Goal: Task Accomplishment & Management: Manage account settings

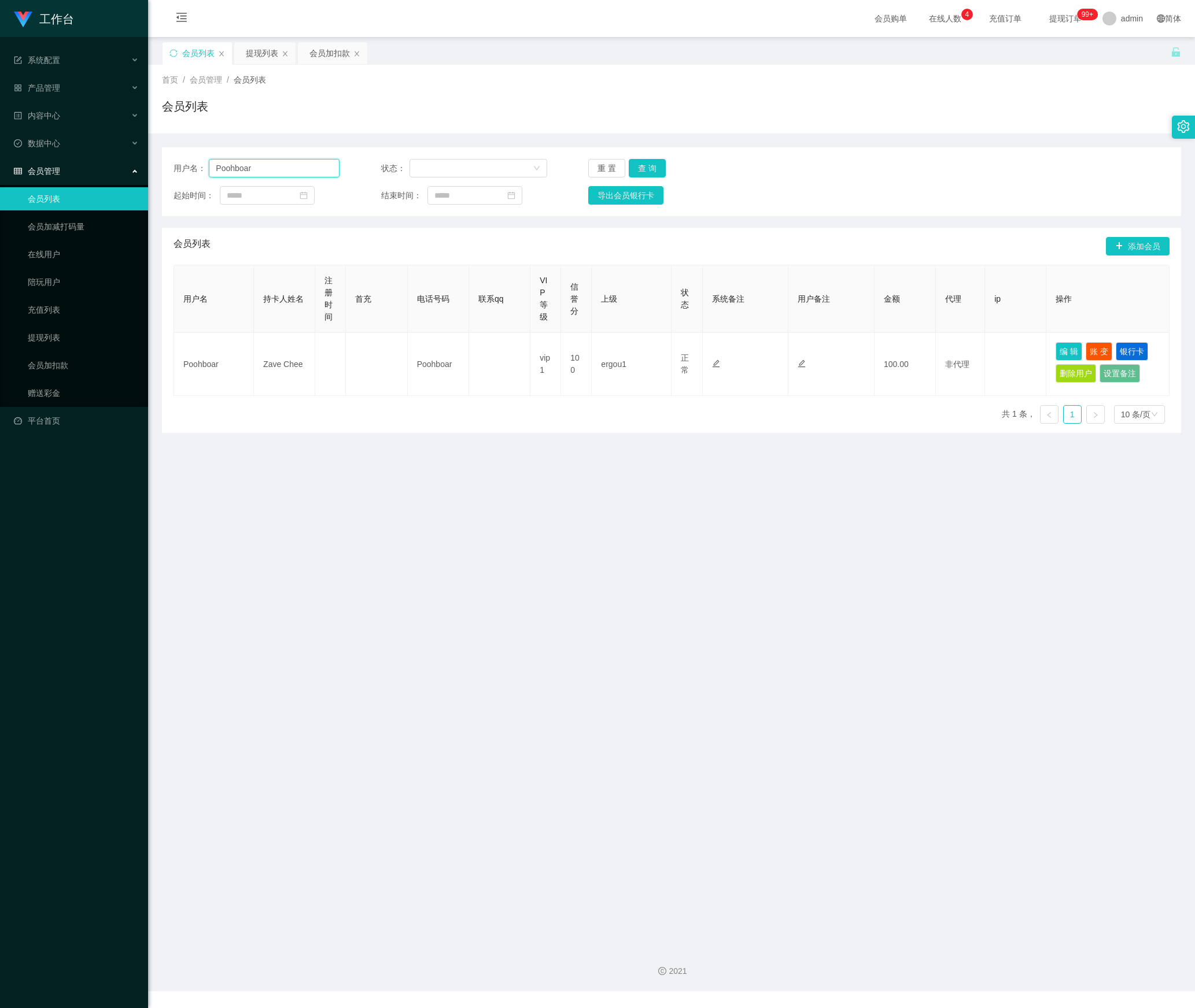
drag, startPoint x: 278, startPoint y: 170, endPoint x: 94, endPoint y: 174, distance: 184.0
click at [94, 174] on section "工作台 系统配置 产品管理 内容中心 数据中心 会员管理 会员列表 会员加减打码量 在线用户 陪玩用户 充值列表 提现列表 会员加扣款 赠送彩金 平台首页 保…" at bounding box center [597, 495] width 1195 height 992
paste input "91215120"
type input "91215120"
click at [654, 163] on button "查 询" at bounding box center [648, 168] width 37 height 19
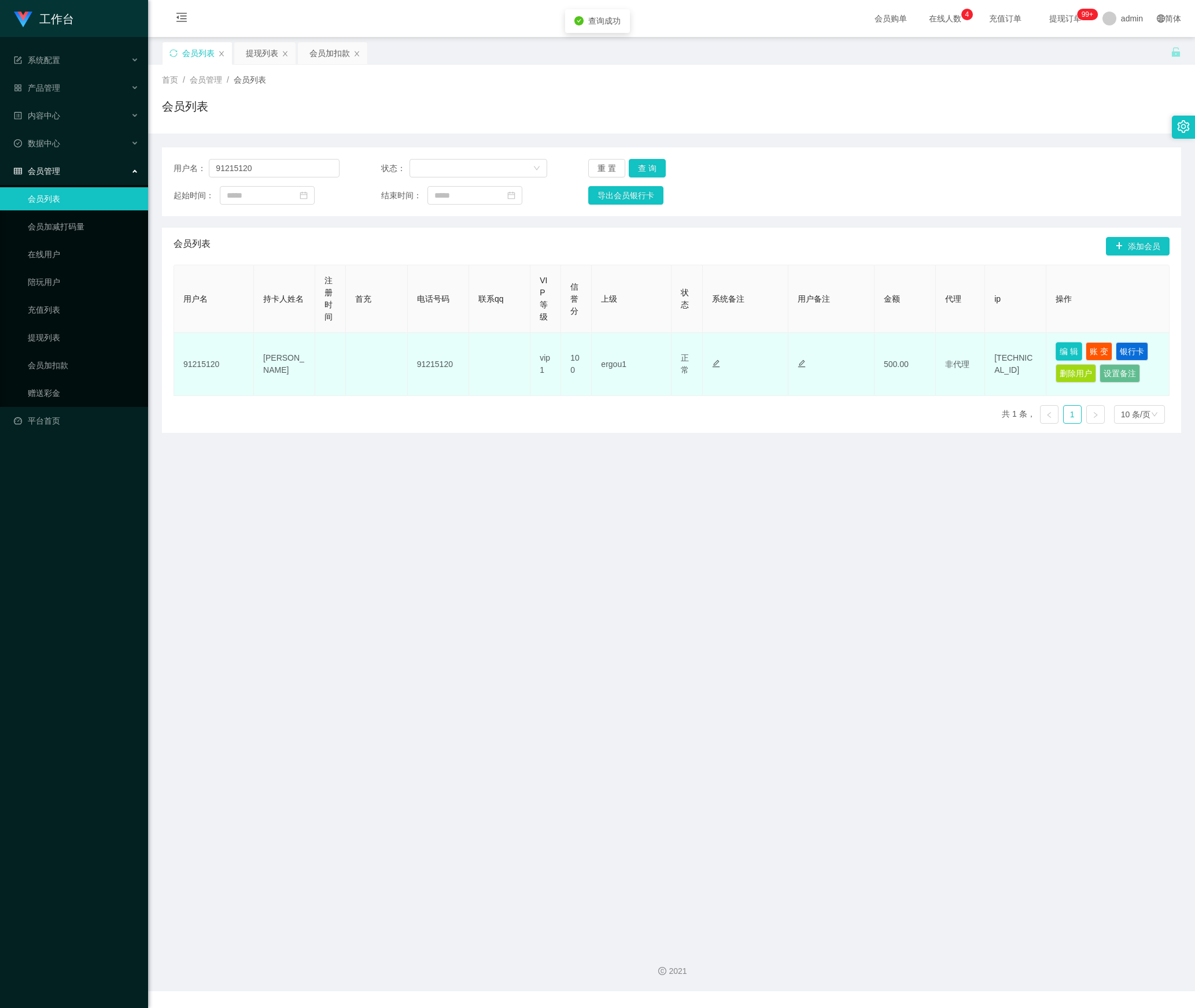
click at [1066, 353] on button "编 辑" at bounding box center [1069, 351] width 26 height 19
type input "91215120"
type input "[PERSON_NAME]"
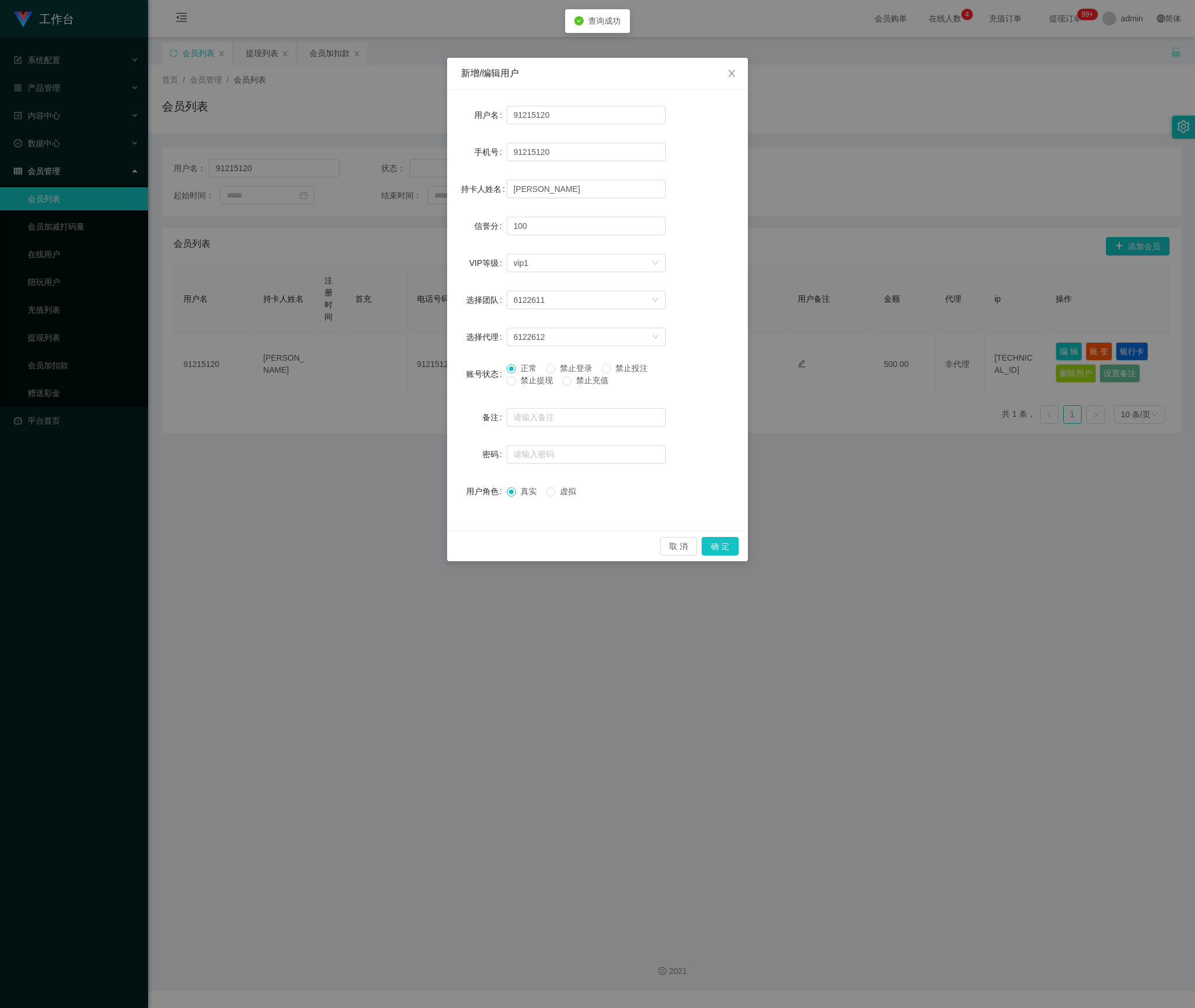
click at [527, 388] on div "正常 禁止登录 禁止投注 禁止提现 禁止充值" at bounding box center [585, 378] width 159 height 29
click at [525, 385] on span "禁止提现" at bounding box center [537, 381] width 42 height 9
click at [725, 547] on button "确 定" at bounding box center [720, 547] width 37 height 19
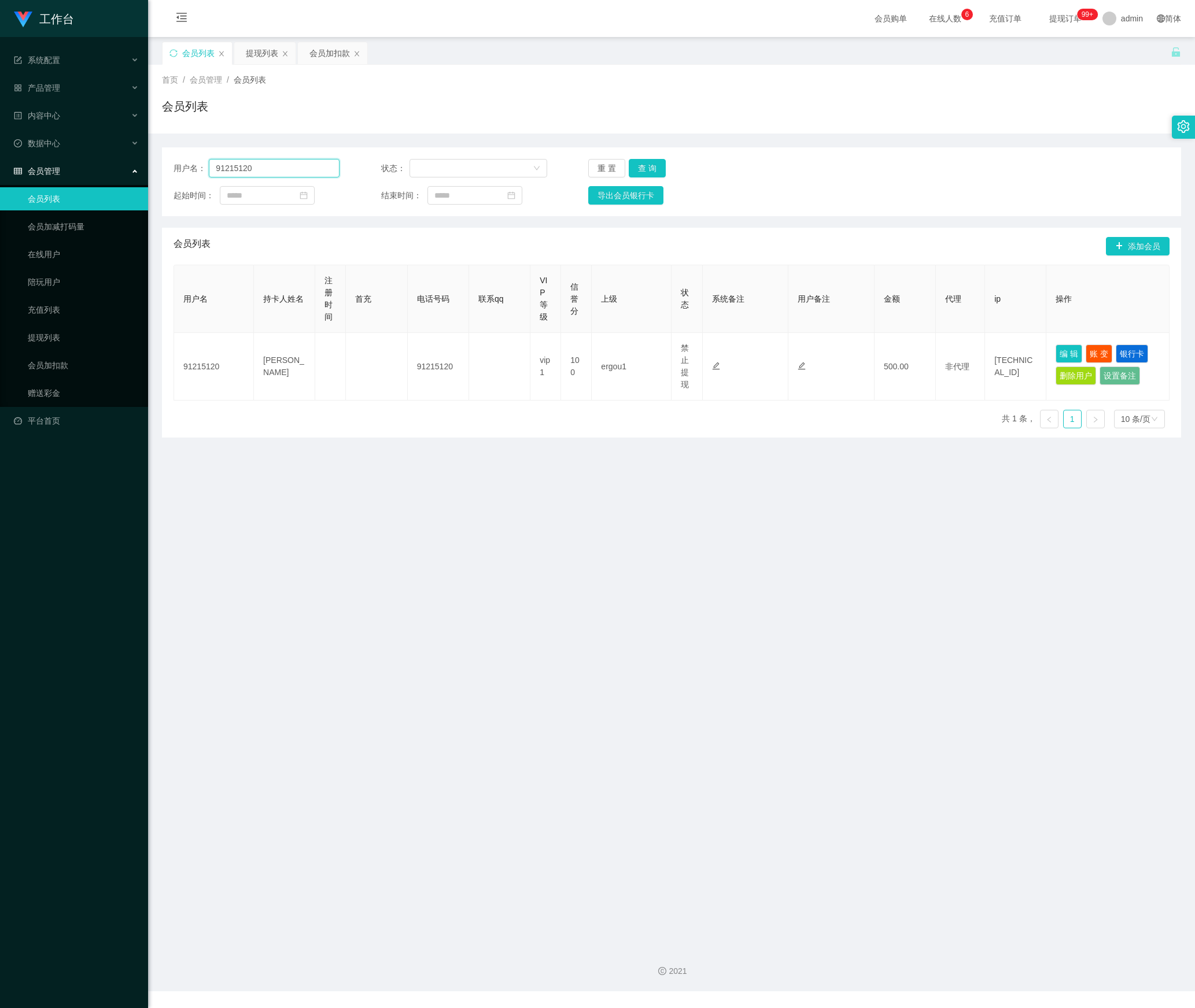
drag, startPoint x: 276, startPoint y: 167, endPoint x: 74, endPoint y: 167, distance: 202.0
click at [74, 167] on section "工作台 系统配置 产品管理 内容中心 数据中心 会员管理 会员列表 会员加减打码量 在线用户 陪玩用户 充值列表 提现列表 会员加扣款 赠送彩金 平台首页 保…" at bounding box center [597, 495] width 1195 height 992
paste input "Alvintan"
type input "Alvintan"
click at [636, 167] on button "查 询" at bounding box center [648, 168] width 37 height 19
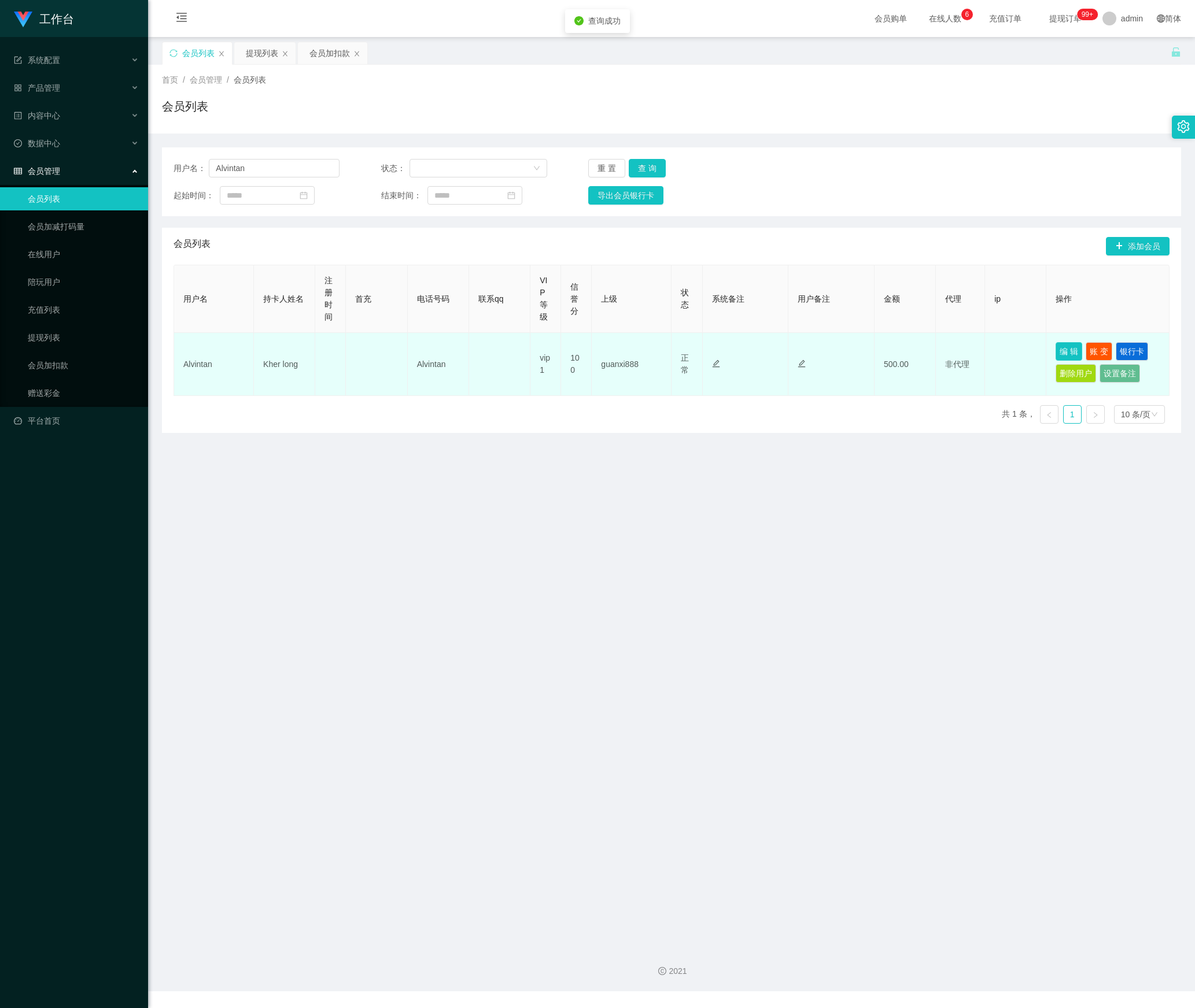
click at [1055, 348] on button "编 辑" at bounding box center [1069, 351] width 26 height 19
type input "Alvintan"
type input "Kher long"
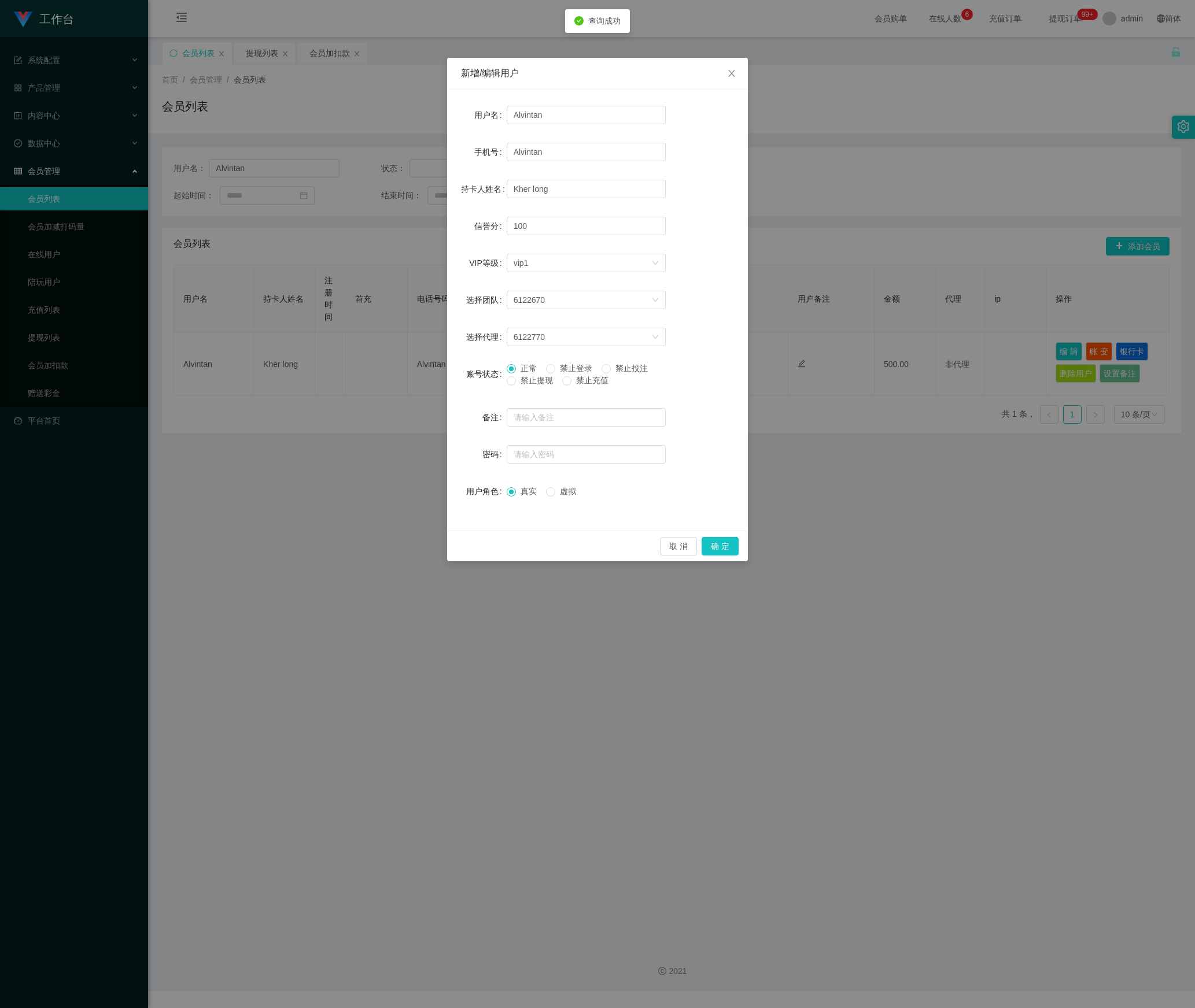
drag, startPoint x: 513, startPoint y: 388, endPoint x: 527, endPoint y: 393, distance: 14.9
click at [513, 388] on div "正常 禁止登录 禁止投注 禁止提现 禁止充值" at bounding box center [585, 378] width 159 height 29
drag, startPoint x: 515, startPoint y: 381, endPoint x: 599, endPoint y: 454, distance: 111.3
click at [515, 381] on span at bounding box center [511, 381] width 9 height 9
click at [720, 548] on button "确 定" at bounding box center [720, 547] width 37 height 19
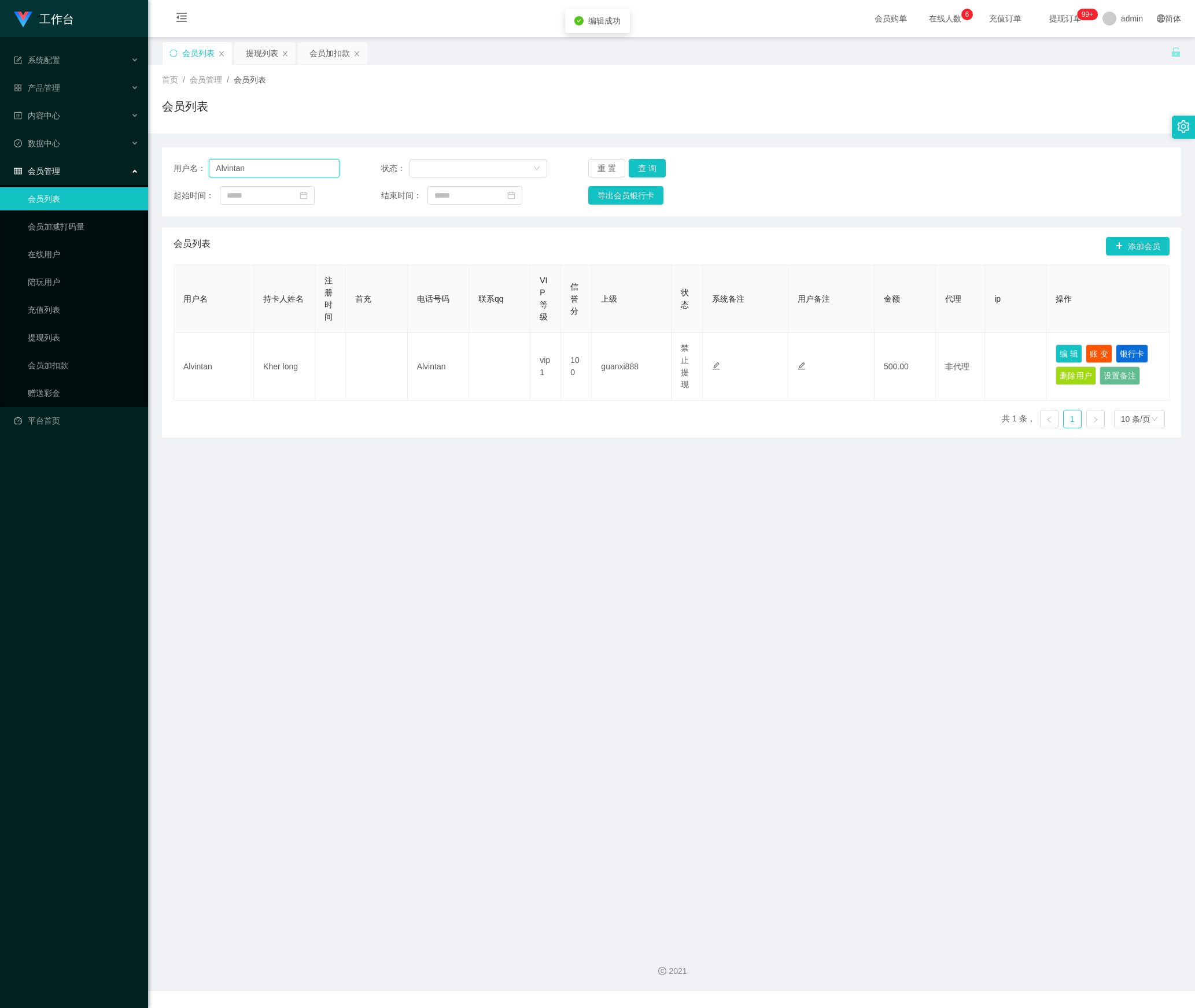
drag, startPoint x: 276, startPoint y: 170, endPoint x: 393, endPoint y: 181, distance: 117.5
click at [98, 167] on section "工作台 系统配置 产品管理 内容中心 数据中心 会员管理 会员列表 会员加减打码量 在线用户 陪玩用户 充值列表 提现列表 会员加扣款 赠送彩金 平台首页 保…" at bounding box center [597, 495] width 1195 height 992
paste input "Tanml"
type input "Tanml"
drag, startPoint x: 644, startPoint y: 167, endPoint x: 659, endPoint y: 181, distance: 20.5
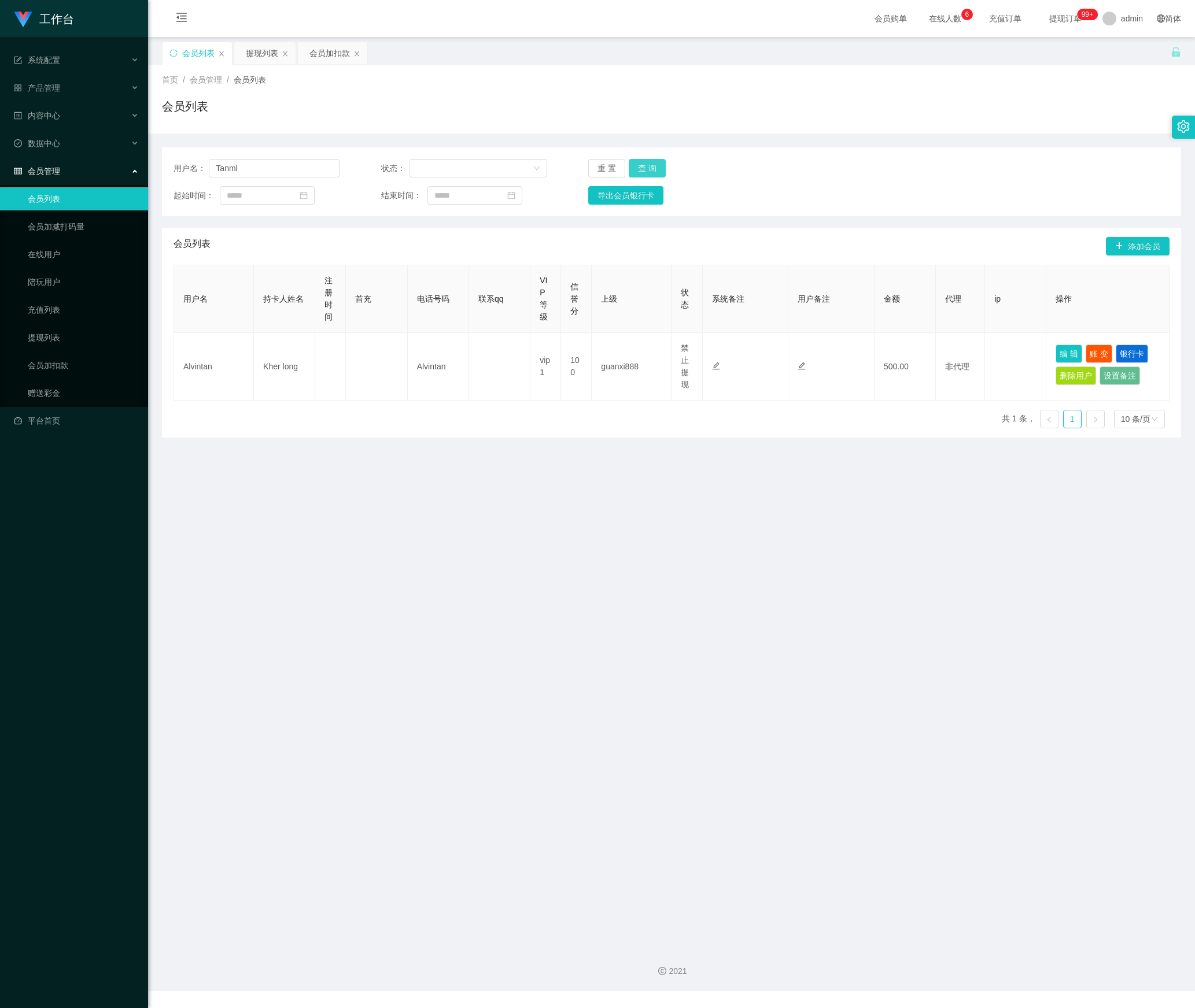
click at [644, 167] on button "查 询" at bounding box center [648, 168] width 37 height 19
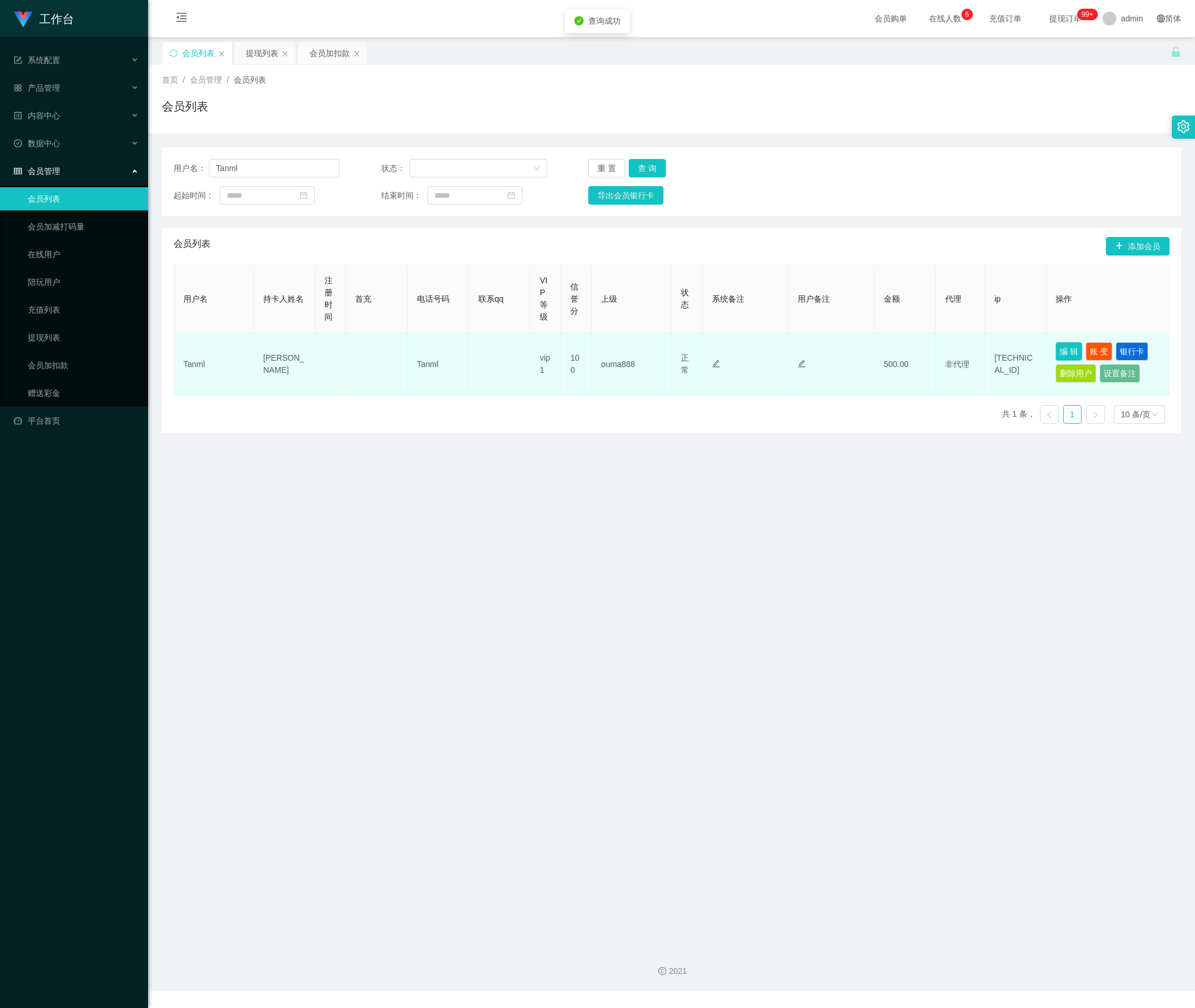
click at [1056, 344] on button "编 辑" at bounding box center [1069, 351] width 26 height 19
type input "Tanml"
type input "[PERSON_NAME]"
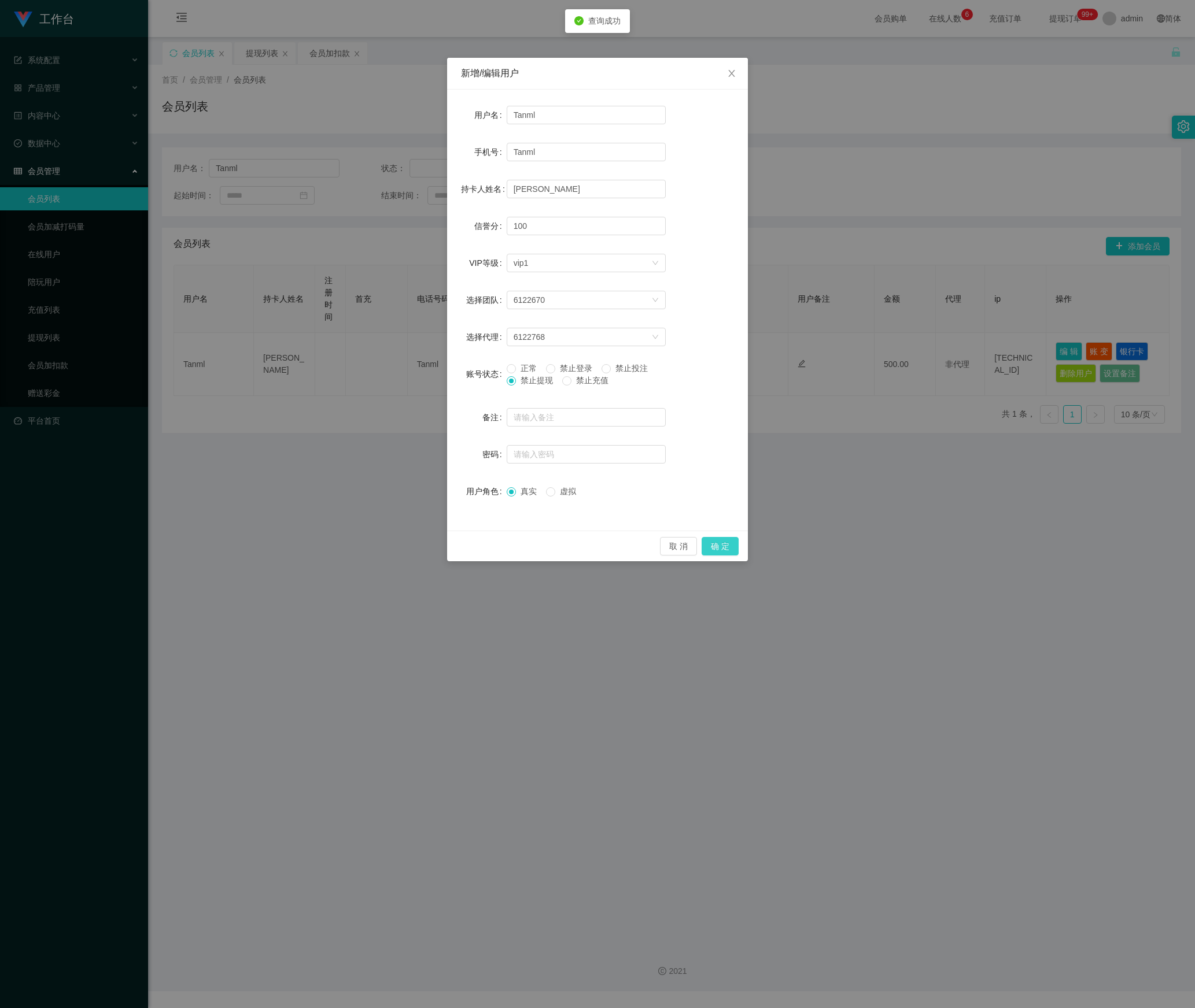
click at [720, 548] on button "确 定" at bounding box center [720, 547] width 37 height 19
